Goal: Transaction & Acquisition: Purchase product/service

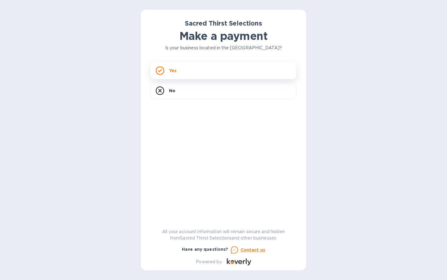
click at [195, 63] on div "Yes" at bounding box center [224, 70] width 146 height 17
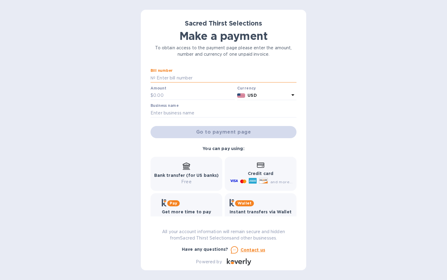
click at [187, 78] on input "text" at bounding box center [225, 77] width 141 height 9
type input "53805"
click at [179, 92] on input "text" at bounding box center [194, 95] width 82 height 9
type input "422.54"
click at [187, 114] on input "text" at bounding box center [224, 112] width 146 height 9
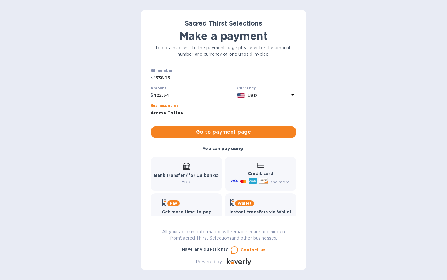
type input "Aroma Coffee"
type input "Aroma Coffee & Tea"
click at [230, 130] on span "Go to payment page" at bounding box center [223, 131] width 136 height 7
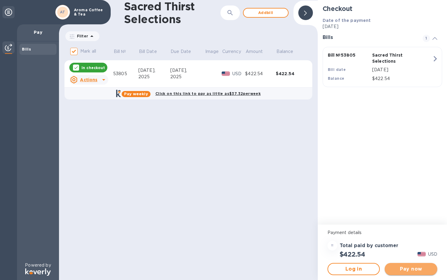
click at [406, 271] on span "Pay now" at bounding box center [411, 268] width 43 height 7
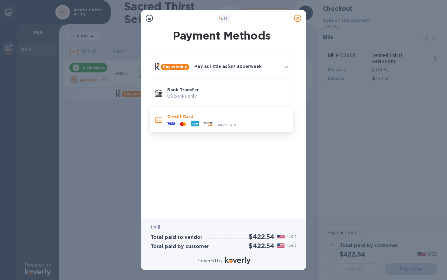
click at [215, 120] on div "and more..." at bounding box center [203, 124] width 77 height 9
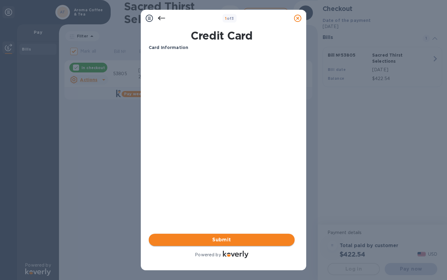
click at [191, 243] on span "Submit" at bounding box center [222, 239] width 136 height 7
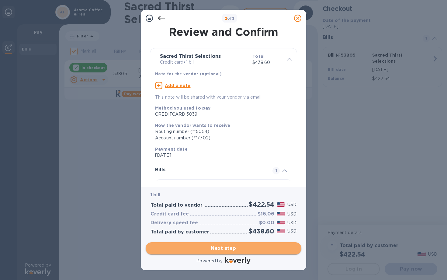
click at [207, 246] on span "Next step" at bounding box center [224, 248] width 146 height 7
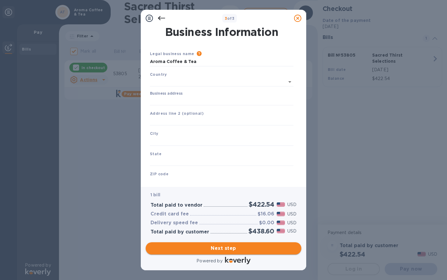
type input "[GEOGRAPHIC_DATA]"
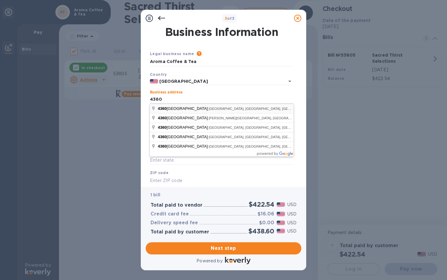
type input "[STREET_ADDRESS]"
type input "[GEOGRAPHIC_DATA]"
type input "CA"
type input "91604"
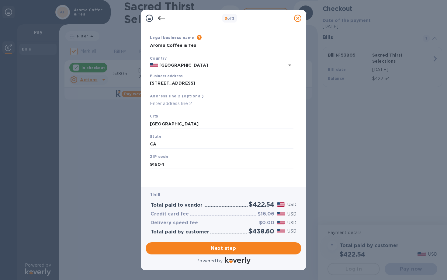
scroll to position [16, 0]
click at [209, 245] on span "Next step" at bounding box center [224, 248] width 146 height 7
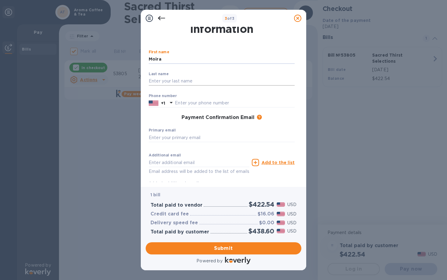
type input "Moira"
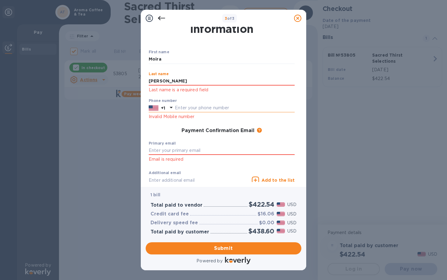
type input "[PERSON_NAME]"
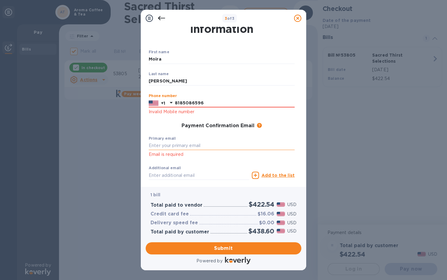
type input "8185086596"
type input "[EMAIL_ADDRESS][DOMAIN_NAME]"
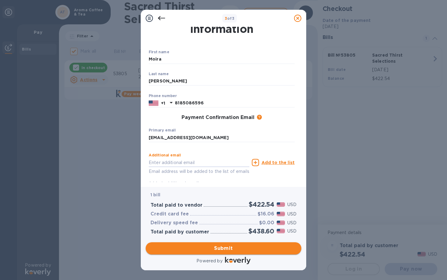
click at [223, 245] on span "Submit" at bounding box center [224, 248] width 146 height 7
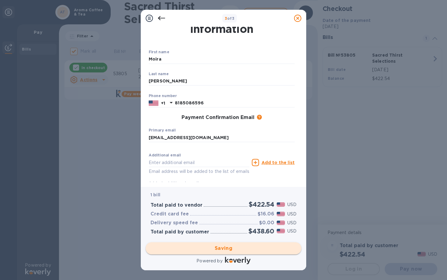
checkbox input "false"
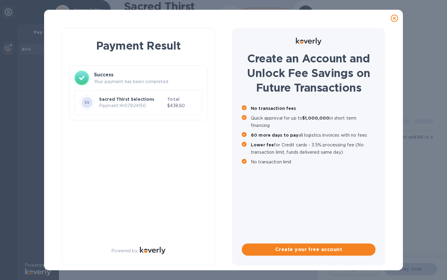
scroll to position [0, 0]
click at [145, 106] on p "Payment № 07824150" at bounding box center [132, 106] width 66 height 6
click at [142, 83] on p "Your payment has been completed." at bounding box center [148, 81] width 108 height 6
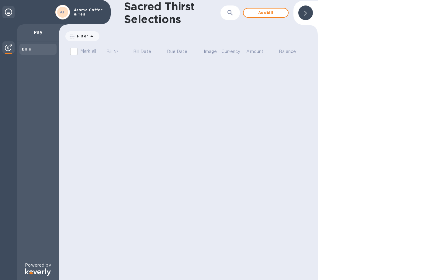
click at [10, 14] on icon at bounding box center [8, 12] width 7 height 7
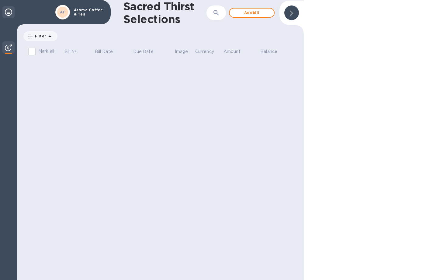
click at [14, 15] on div at bounding box center [8, 12] width 12 height 12
click at [73, 14] on div "Aroma Coffee & Tea" at bounding box center [89, 12] width 36 height 11
click at [64, 13] on b "AT" at bounding box center [62, 12] width 5 height 5
click at [4, 70] on div at bounding box center [8, 152] width 17 height 256
